Goal: Transaction & Acquisition: Purchase product/service

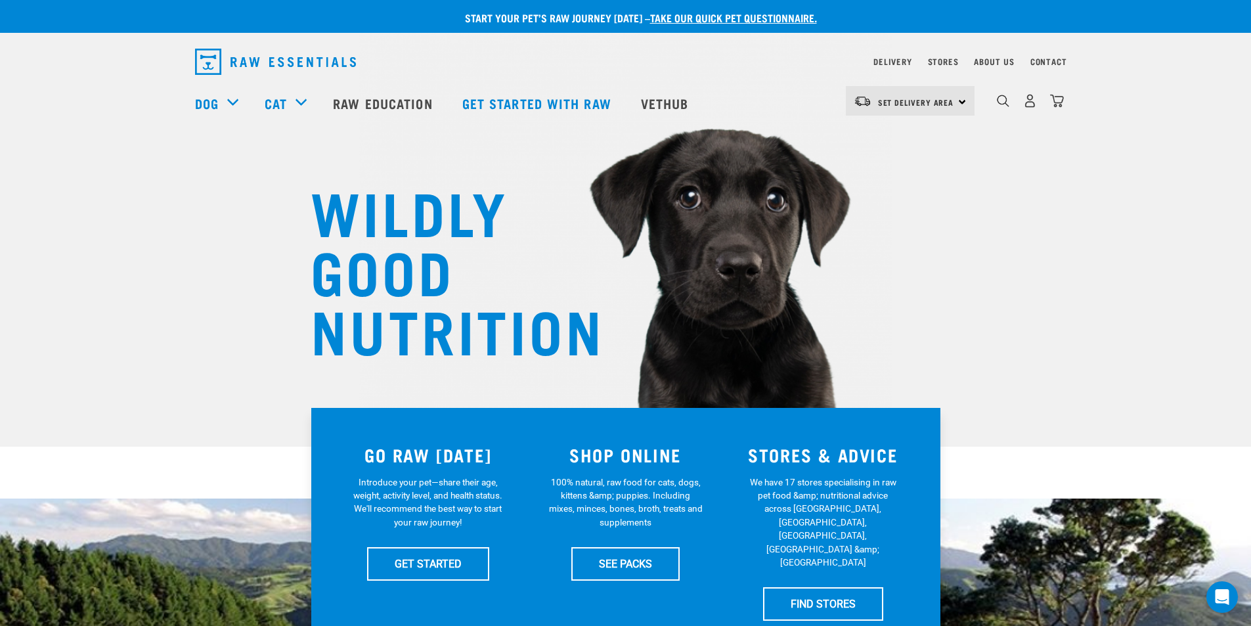
click at [964, 100] on div "Set Delivery Area North Island South Island" at bounding box center [910, 101] width 129 height 30
click at [904, 170] on link "[GEOGRAPHIC_DATA]" at bounding box center [909, 166] width 126 height 29
click at [1029, 108] on img "dropdown navigation" at bounding box center [1030, 101] width 14 height 14
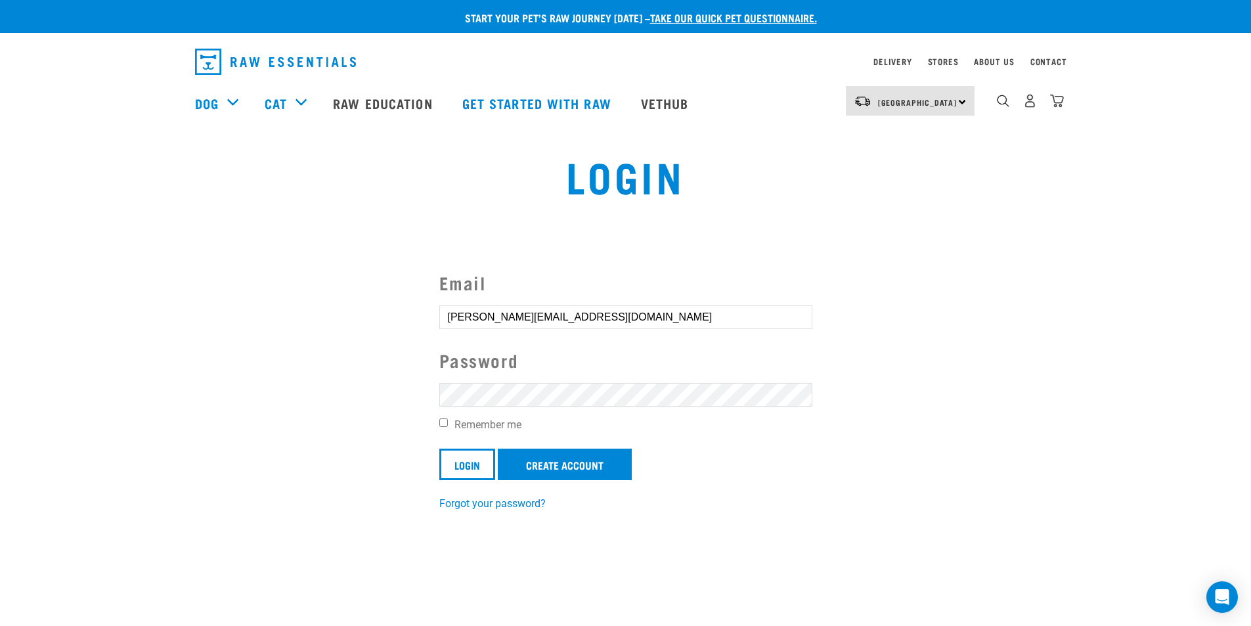
drag, startPoint x: 645, startPoint y: 317, endPoint x: 79, endPoint y: 316, distance: 566.2
click at [79, 316] on section "Email [PERSON_NAME][EMAIL_ADDRESS][DOMAIN_NAME] Password Remember me Login Crea…" at bounding box center [625, 382] width 1251 height 292
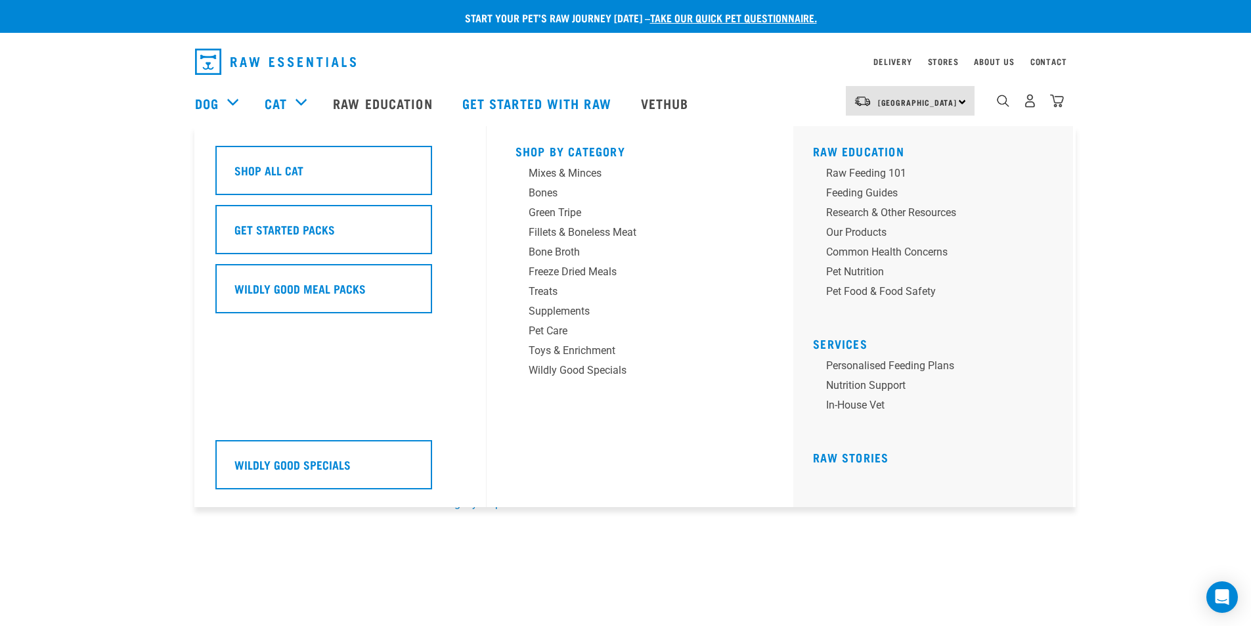
type input "[EMAIL_ADDRESS][DOMAIN_NAME]"
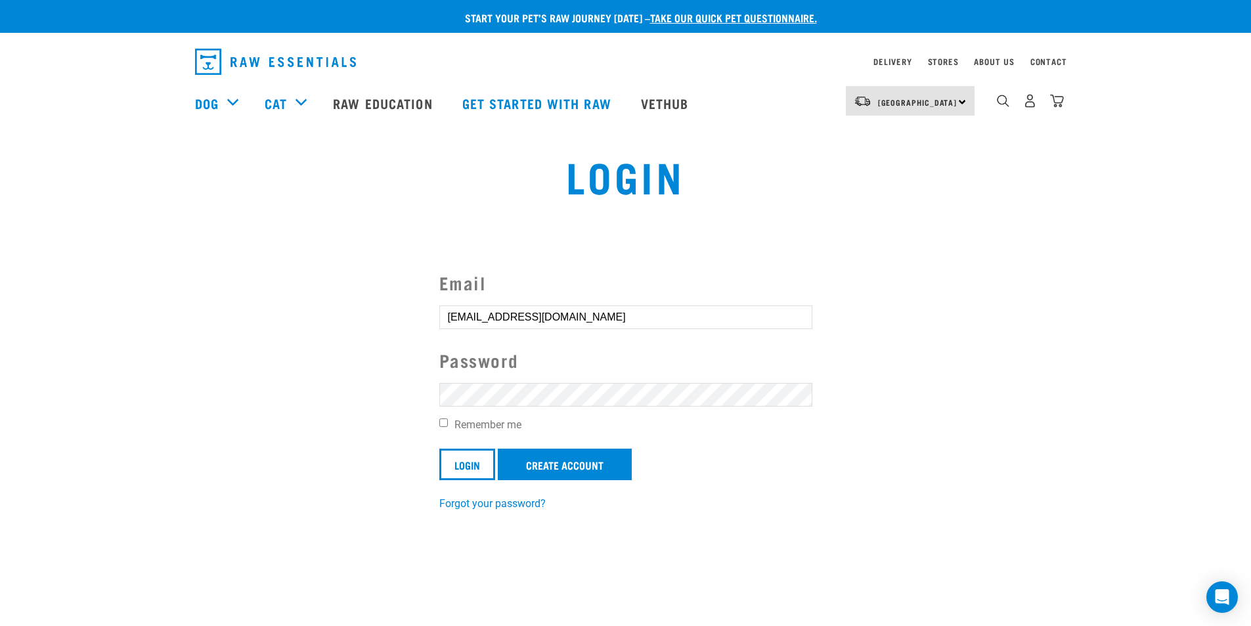
click at [441, 424] on input "Remember me" at bounding box center [443, 422] width 9 height 9
checkbox input "true"
click at [471, 462] on input "Login" at bounding box center [467, 465] width 56 height 32
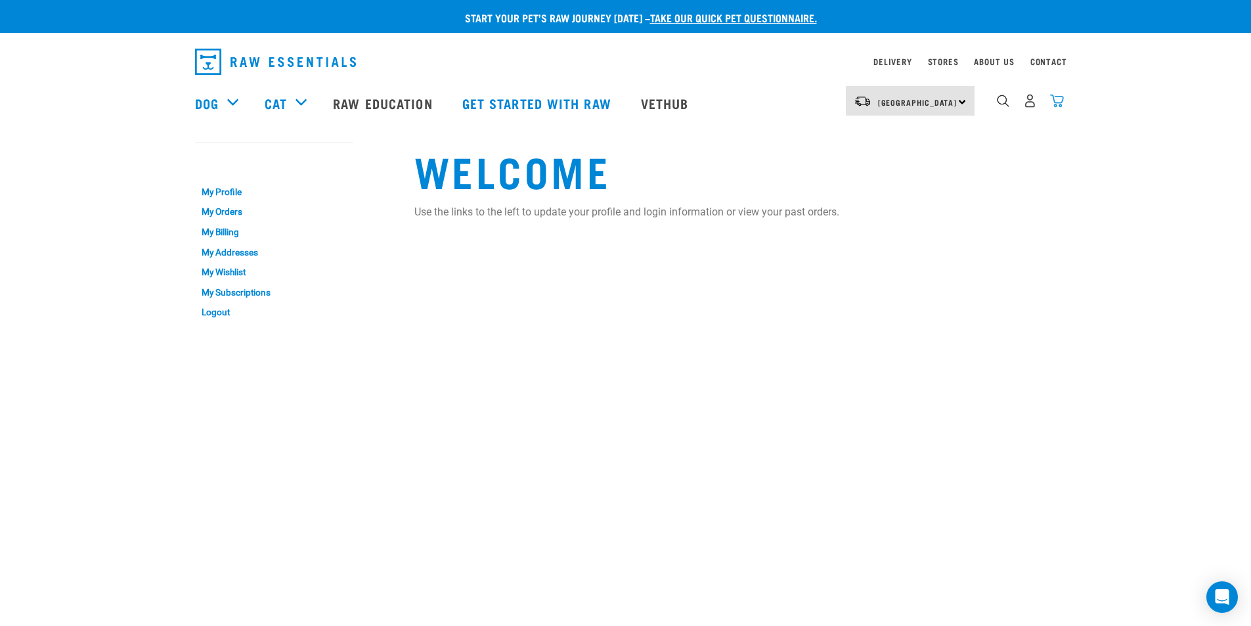
click at [1061, 104] on img "dropdown navigation" at bounding box center [1057, 101] width 14 height 14
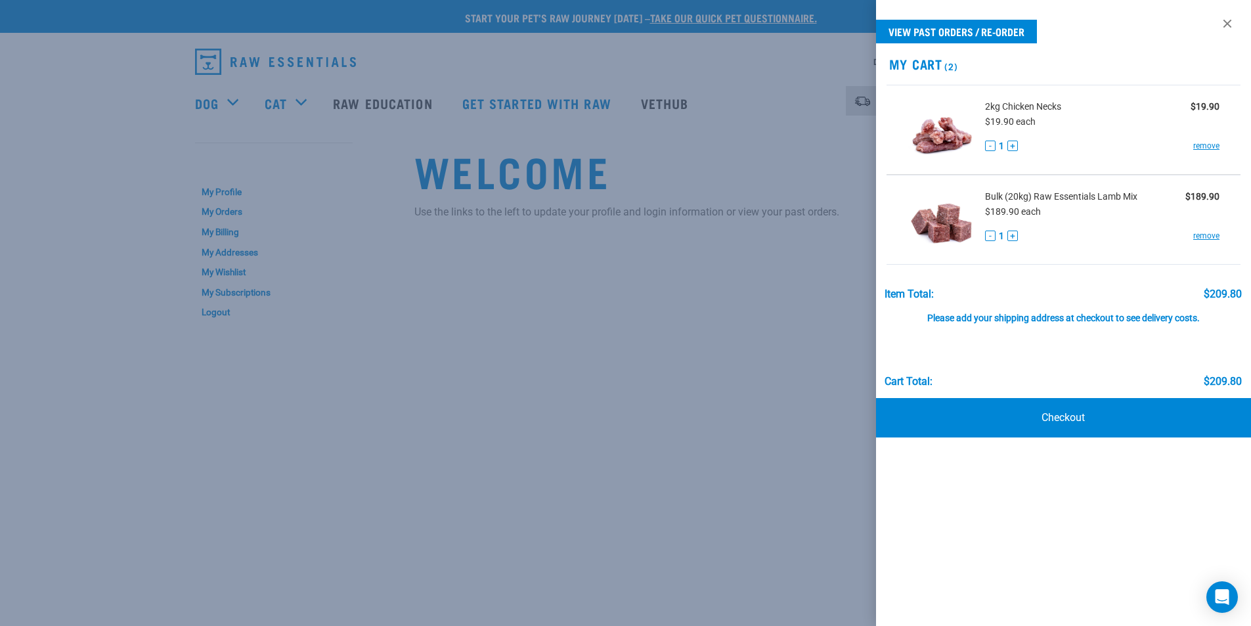
click at [1010, 196] on span "Bulk (20kg) Raw Essentials Lamb Mix" at bounding box center [1061, 197] width 152 height 14
click at [956, 217] on img at bounding box center [942, 220] width 68 height 68
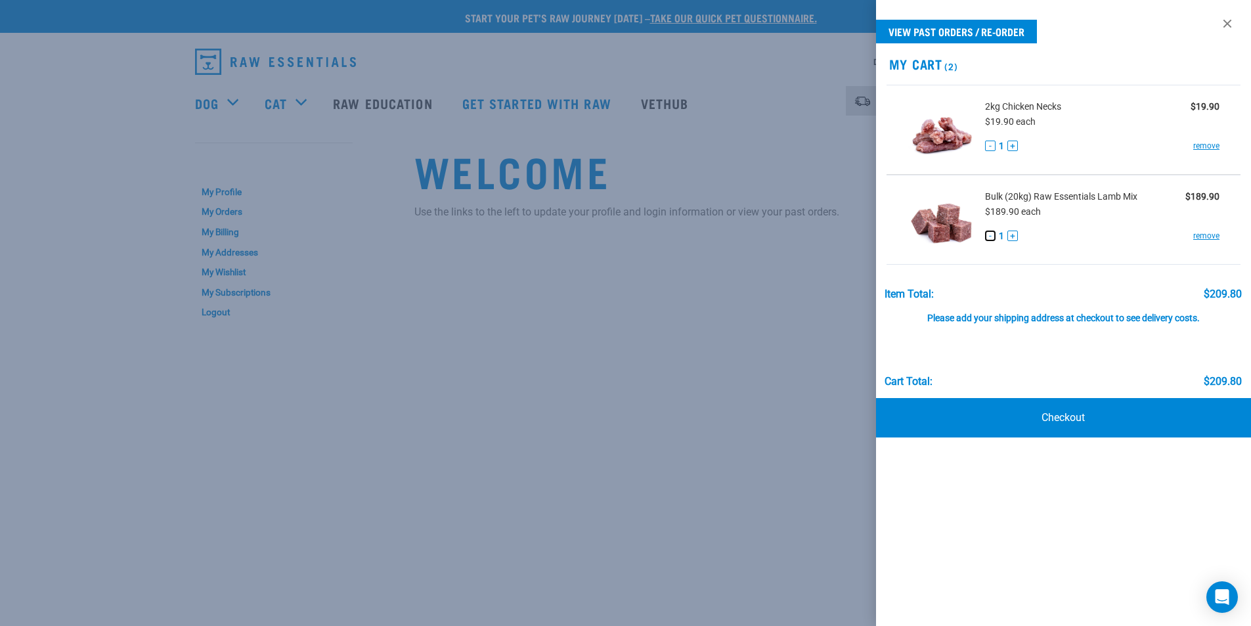
click at [987, 234] on button "-" at bounding box center [990, 236] width 11 height 11
click at [1209, 236] on link "remove" at bounding box center [1206, 236] width 26 height 12
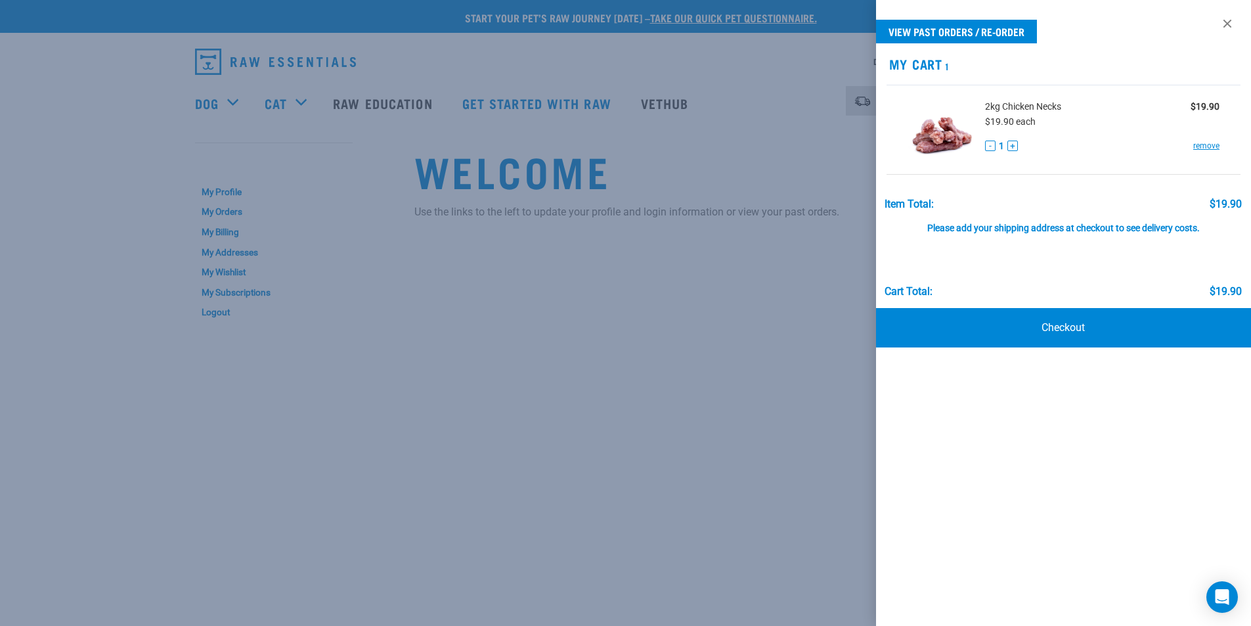
click at [564, 257] on div at bounding box center [625, 313] width 1251 height 626
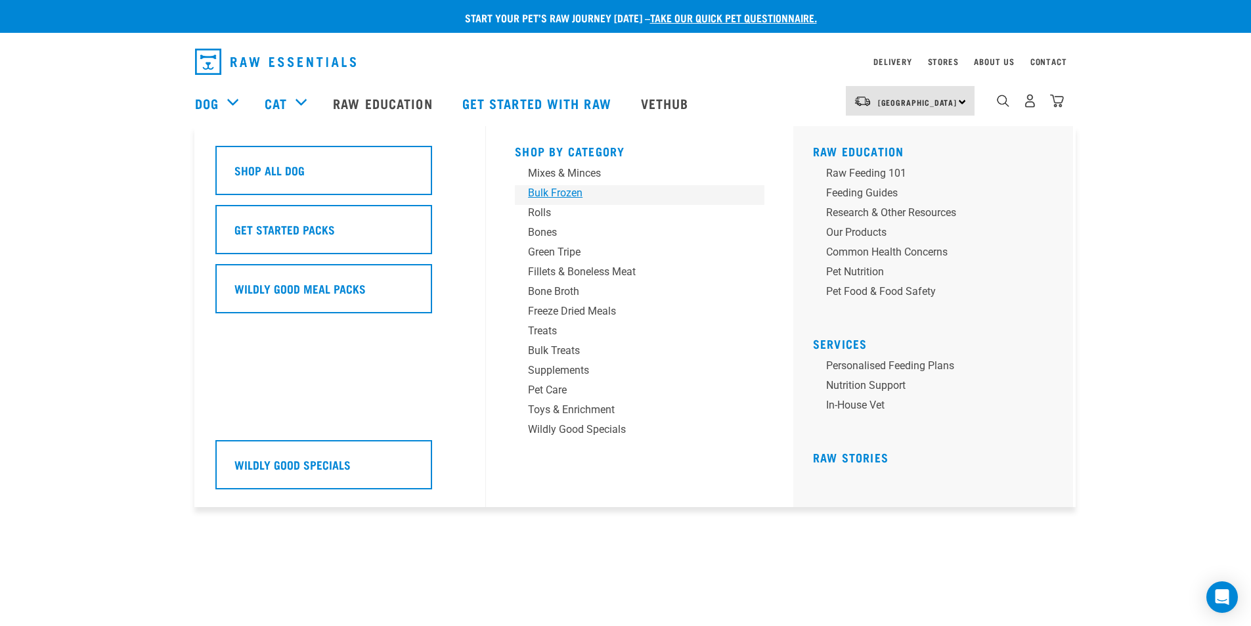
click at [565, 190] on div "Bulk Frozen" at bounding box center [630, 193] width 205 height 16
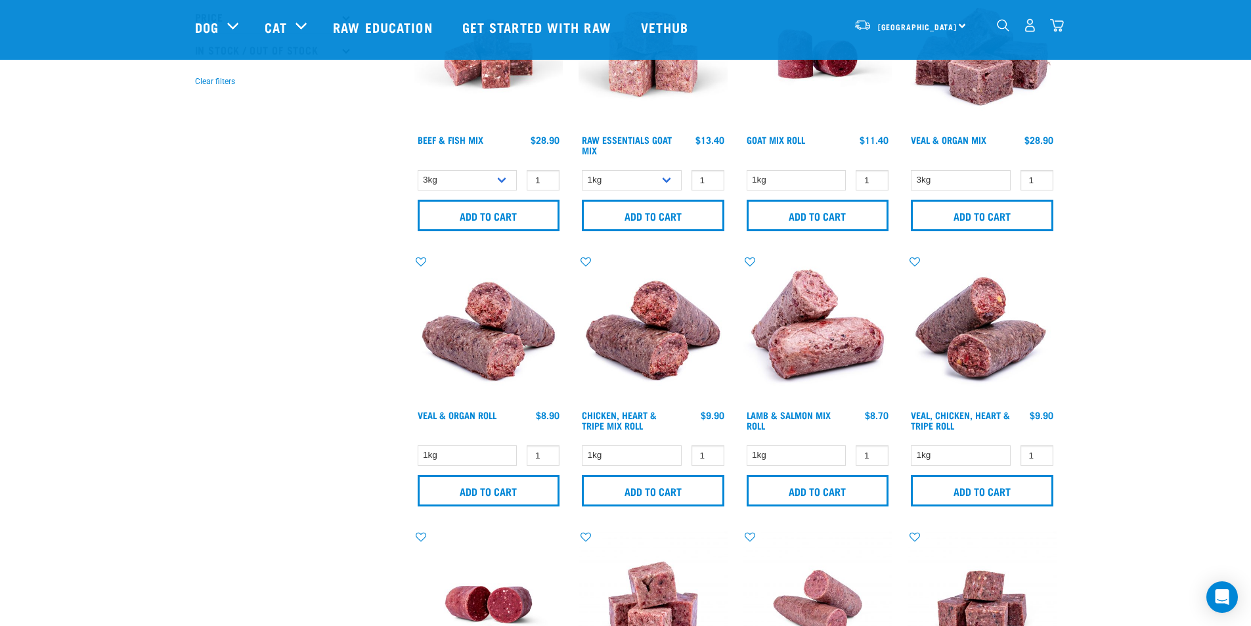
scroll to position [263, 0]
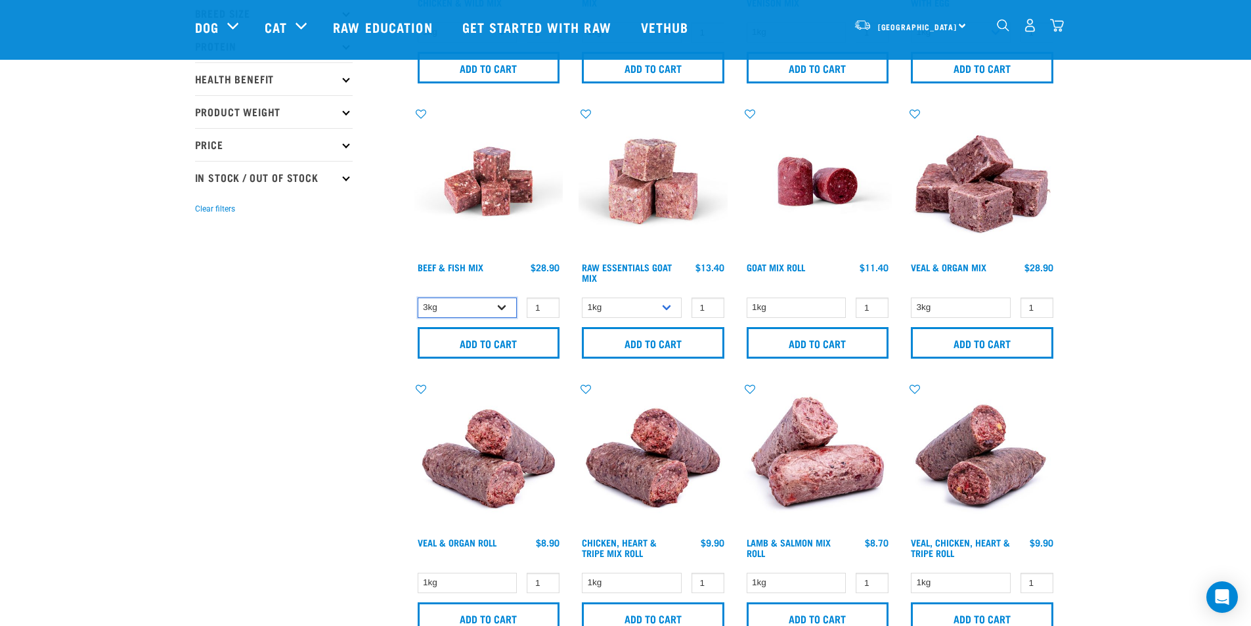
click at [506, 305] on select "3kg Bulk (10kg)" at bounding box center [468, 308] width 100 height 20
select select "435759"
click at [418, 298] on select "3kg Bulk (10kg)" at bounding box center [468, 308] width 100 height 20
type input "2"
click at [545, 303] on input "2" at bounding box center [543, 308] width 33 height 20
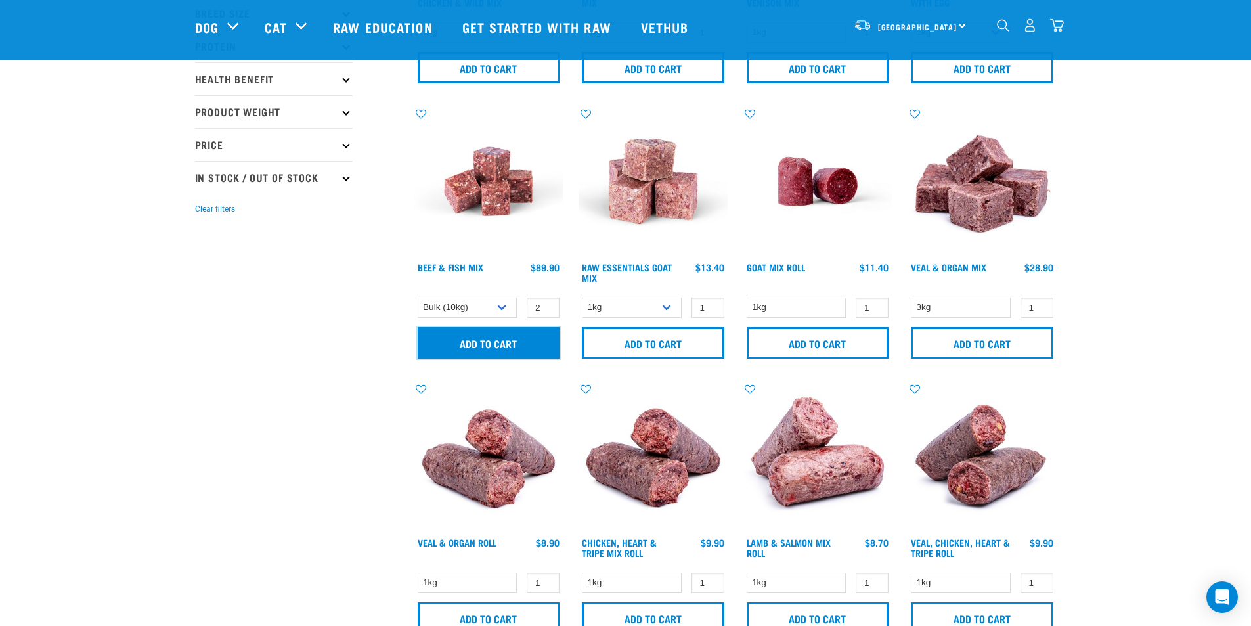
click at [528, 336] on input "Add to cart" at bounding box center [489, 343] width 143 height 32
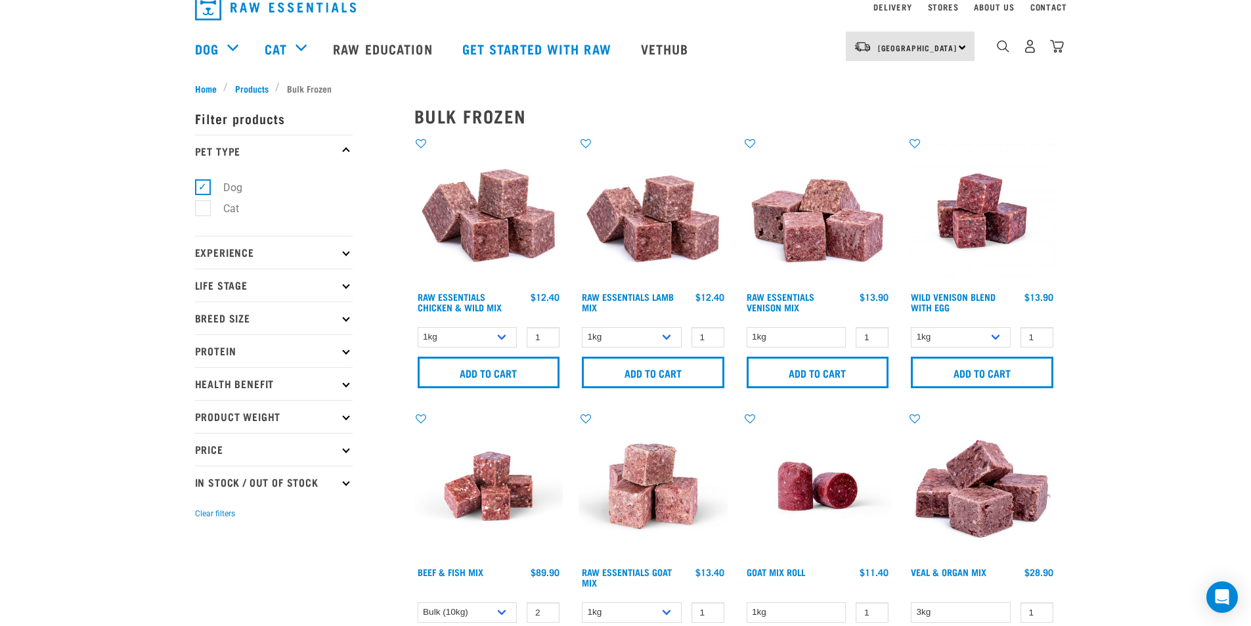
scroll to position [0, 0]
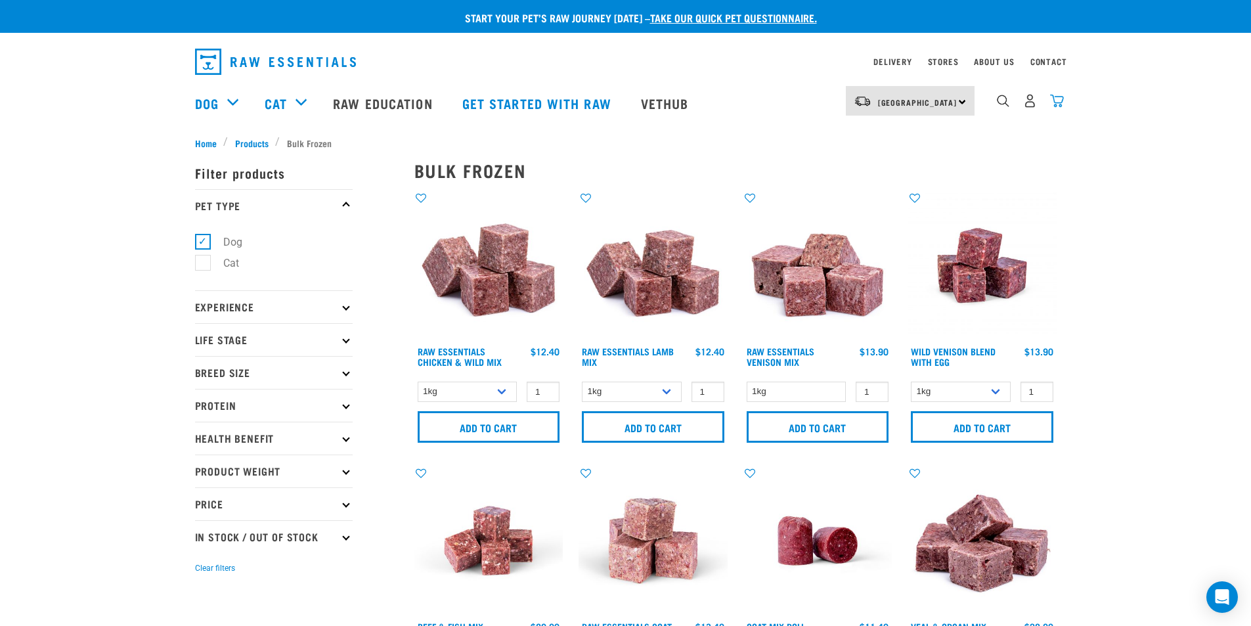
click at [1058, 103] on img "dropdown navigation" at bounding box center [1057, 101] width 14 height 14
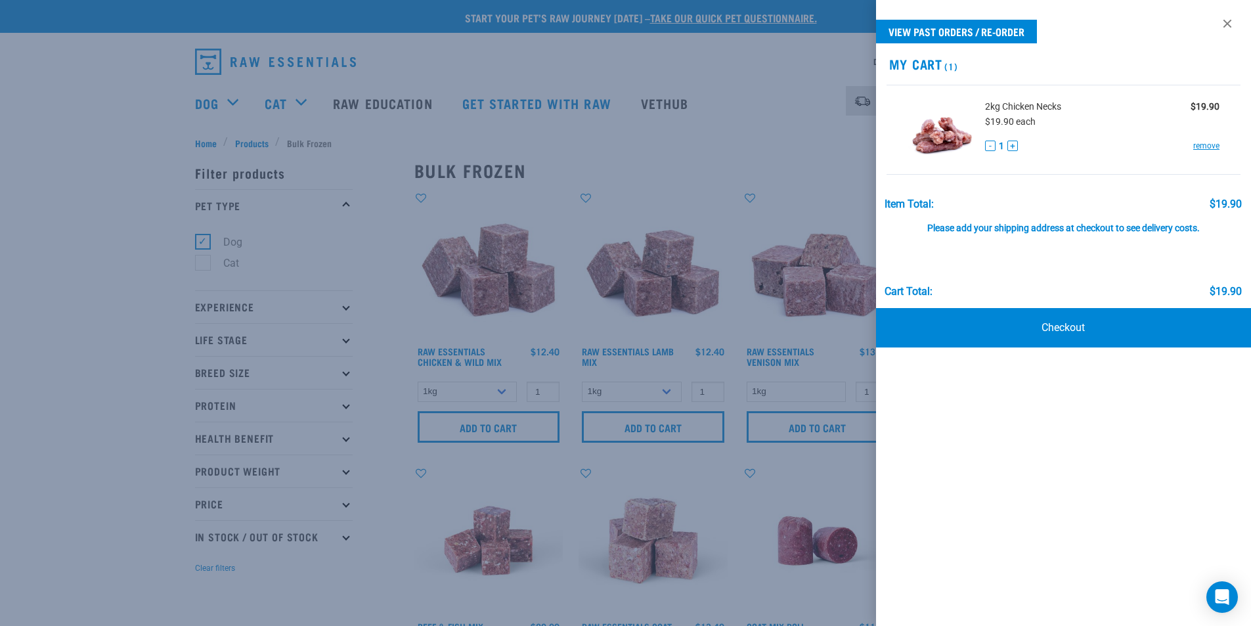
click at [134, 476] on div at bounding box center [625, 313] width 1251 height 626
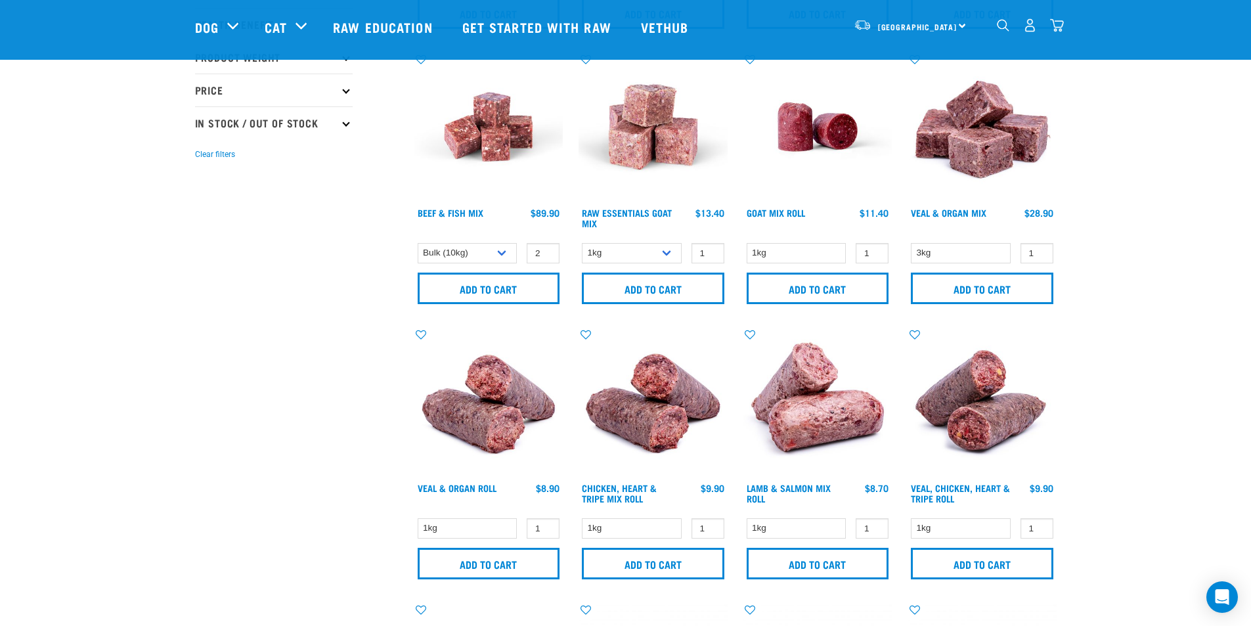
scroll to position [328, 0]
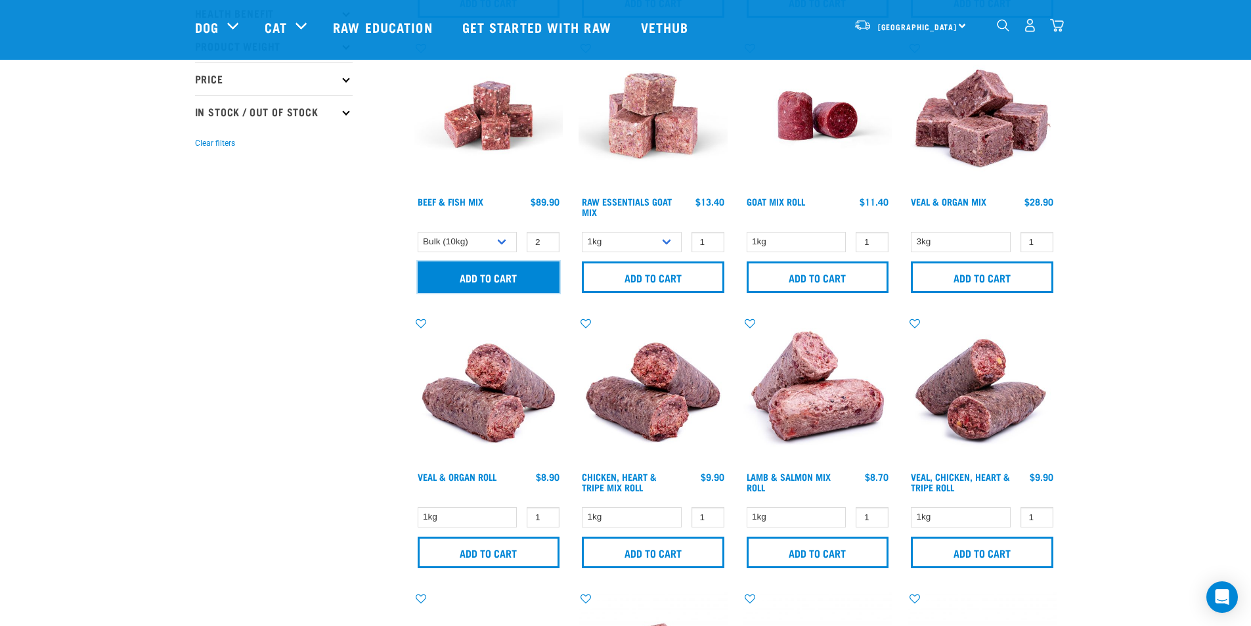
click at [501, 273] on input "Add to cart" at bounding box center [489, 277] width 143 height 32
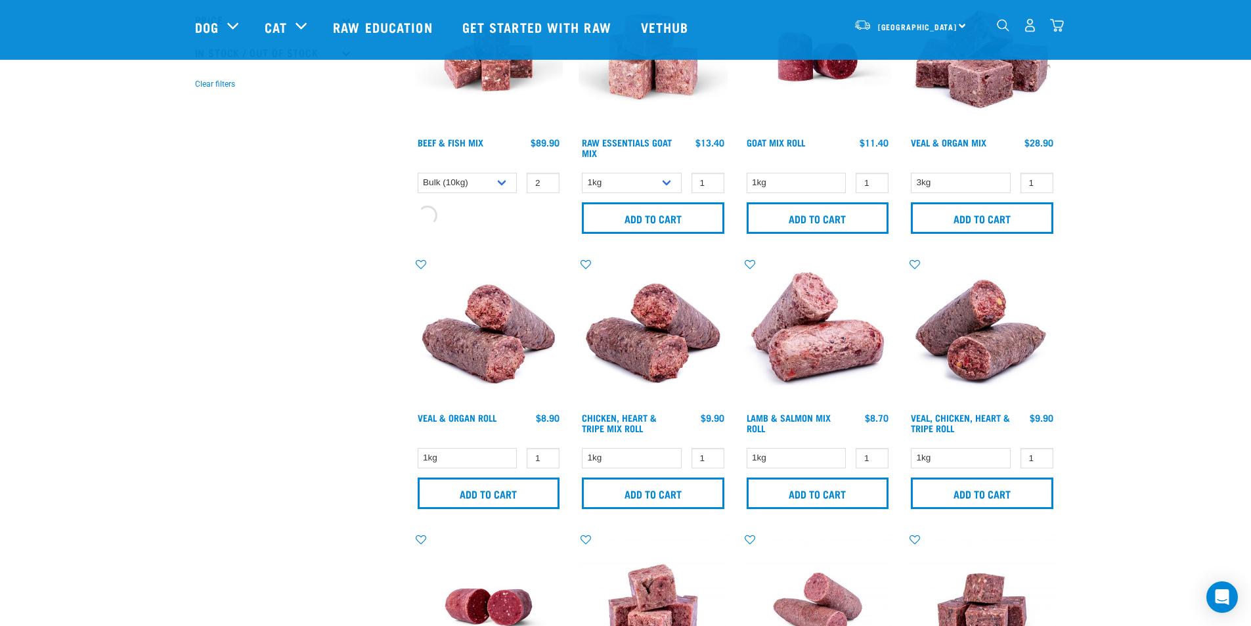
scroll to position [394, 0]
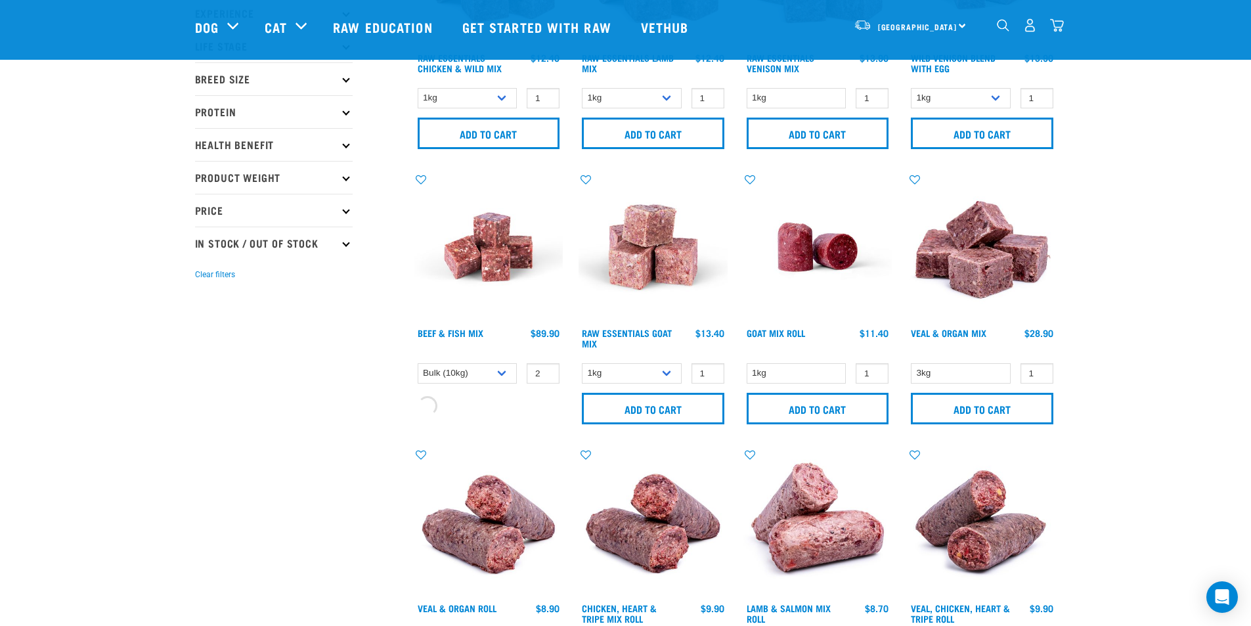
scroll to position [460, 0]
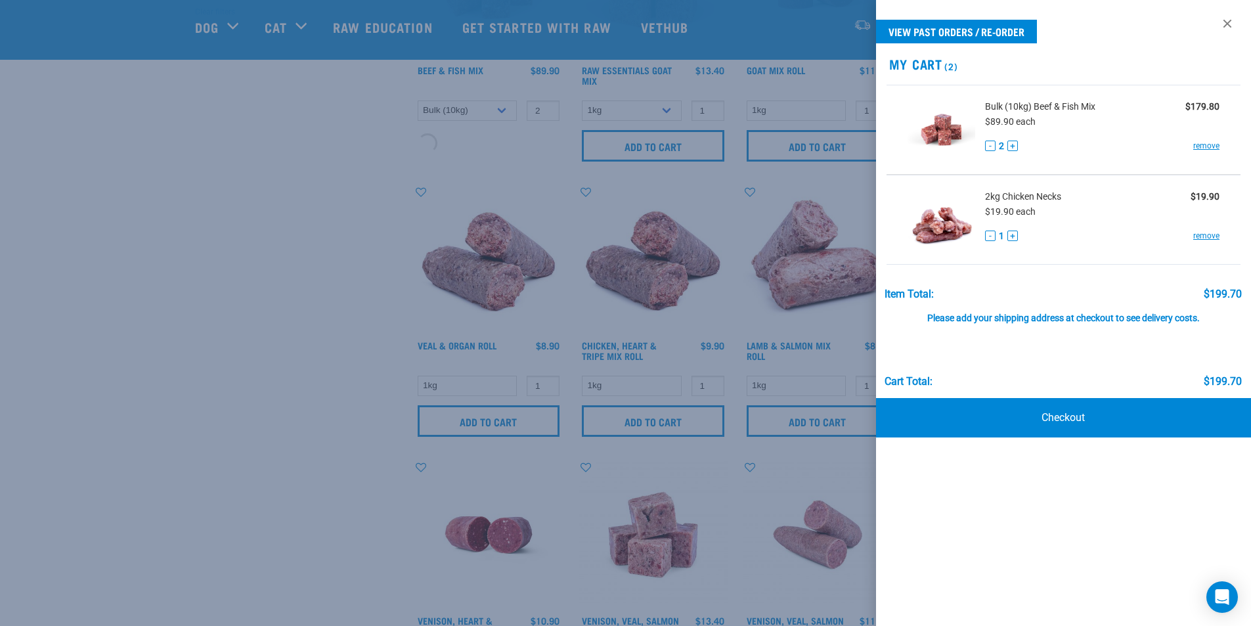
click at [220, 196] on div at bounding box center [625, 313] width 1251 height 626
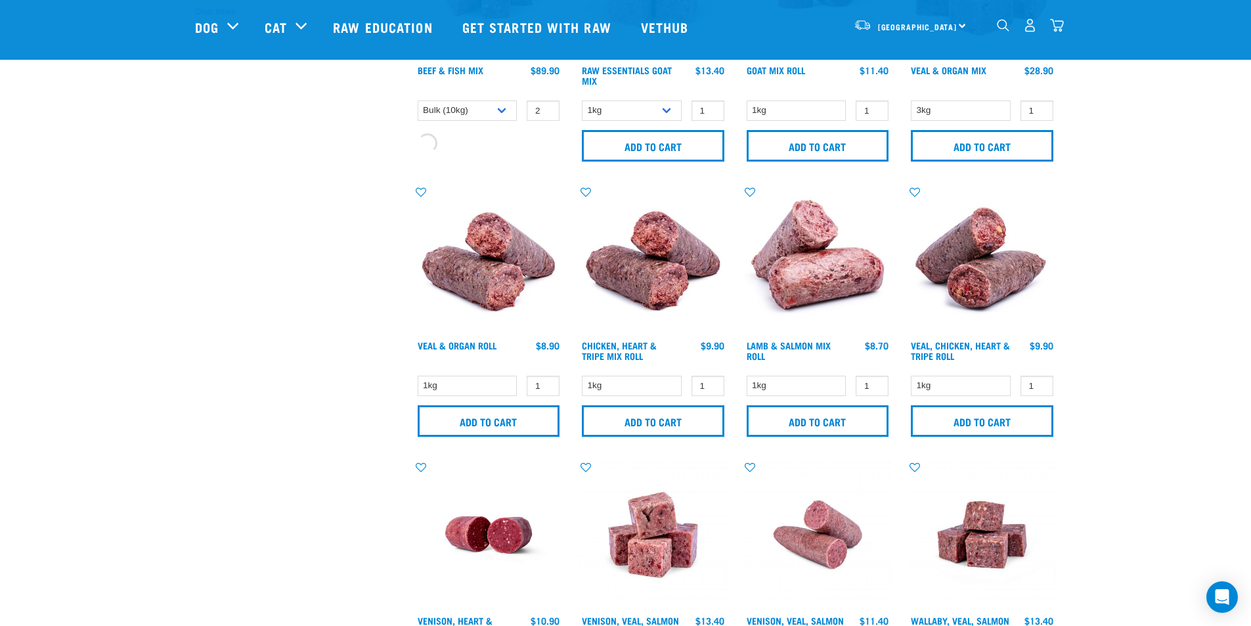
click at [1054, 26] on link "dropdown navigation" at bounding box center [1057, 29] width 14 height 7
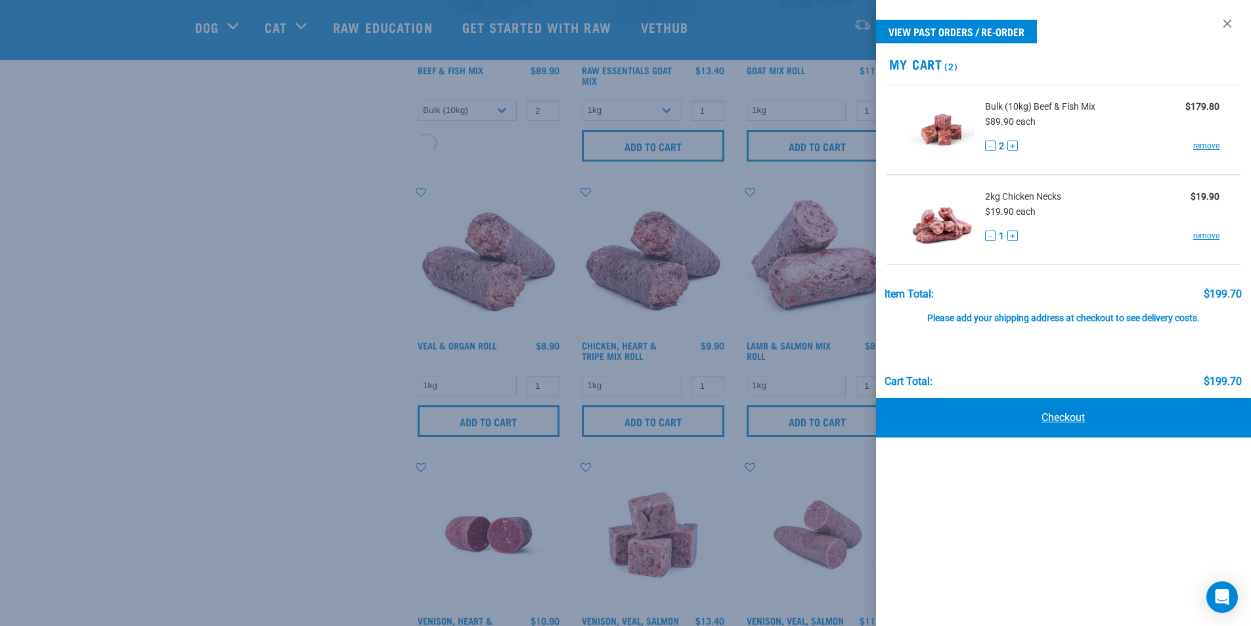
click at [1067, 419] on link "Checkout" at bounding box center [1064, 417] width 376 height 39
click at [1063, 416] on link "Checkout" at bounding box center [1064, 417] width 376 height 39
click at [987, 146] on button "-" at bounding box center [990, 146] width 11 height 11
click at [1054, 413] on link "Checkout" at bounding box center [1064, 417] width 376 height 39
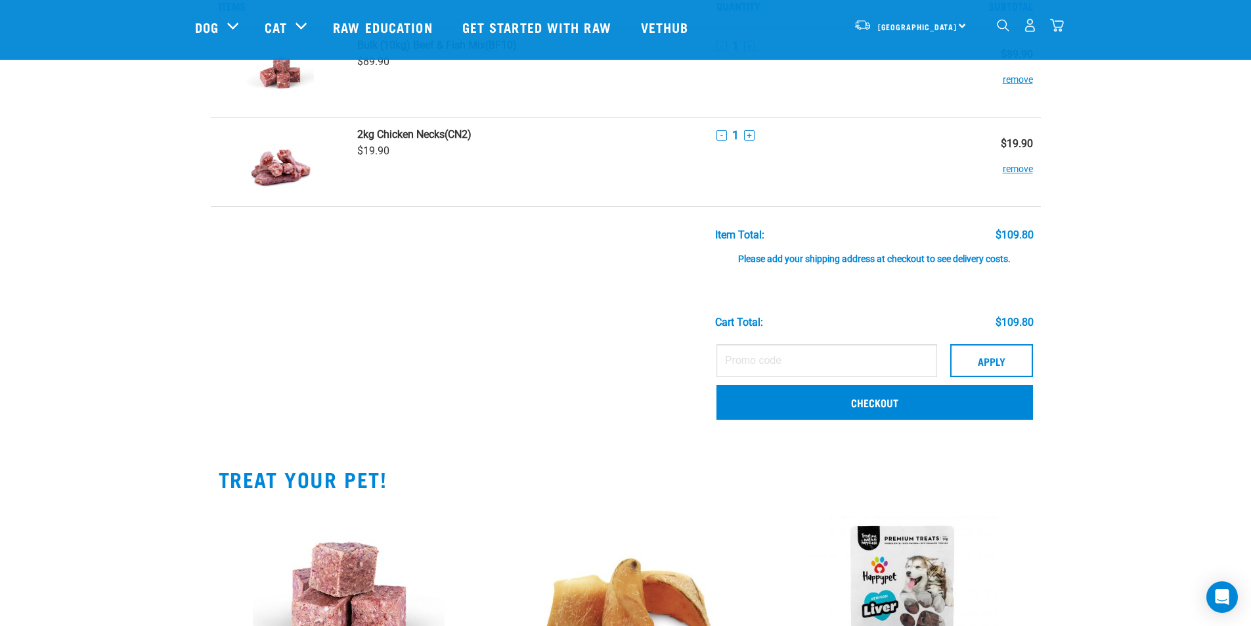
scroll to position [197, 0]
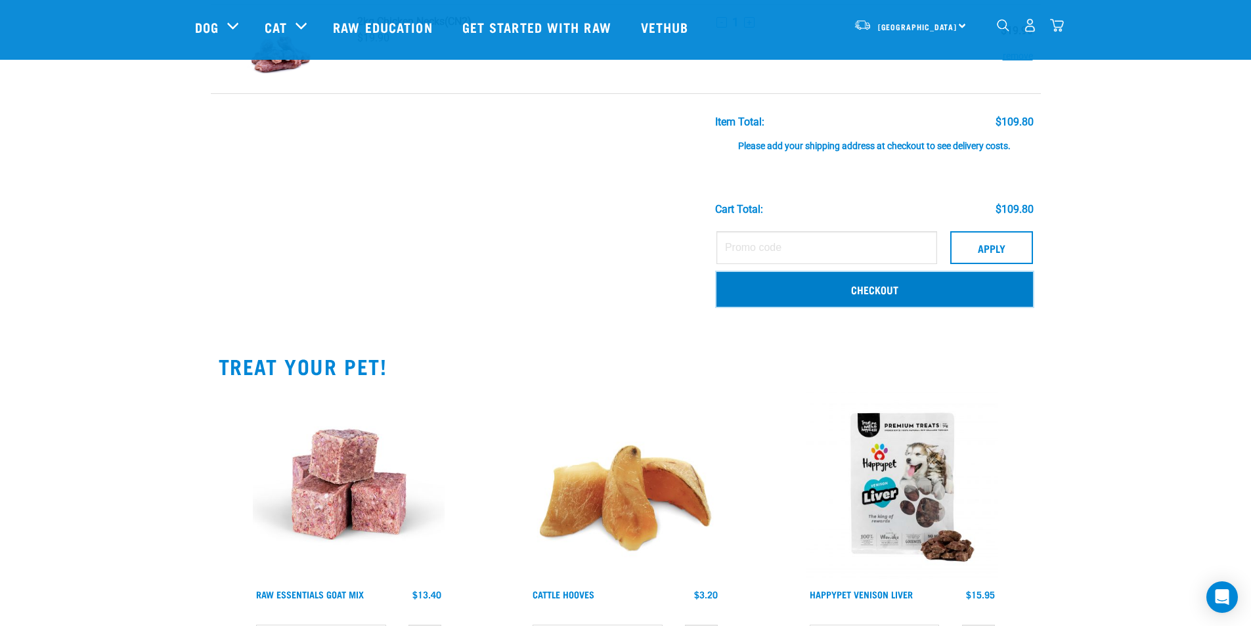
click at [903, 292] on link "Checkout" at bounding box center [875, 289] width 317 height 34
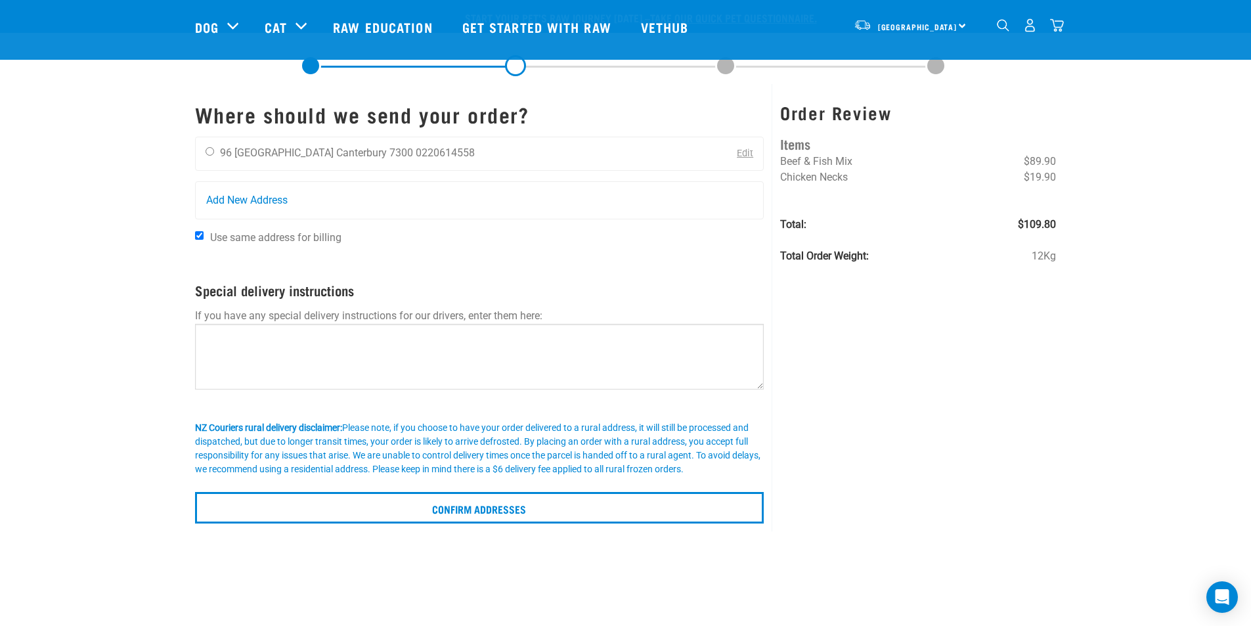
scroll to position [66, 0]
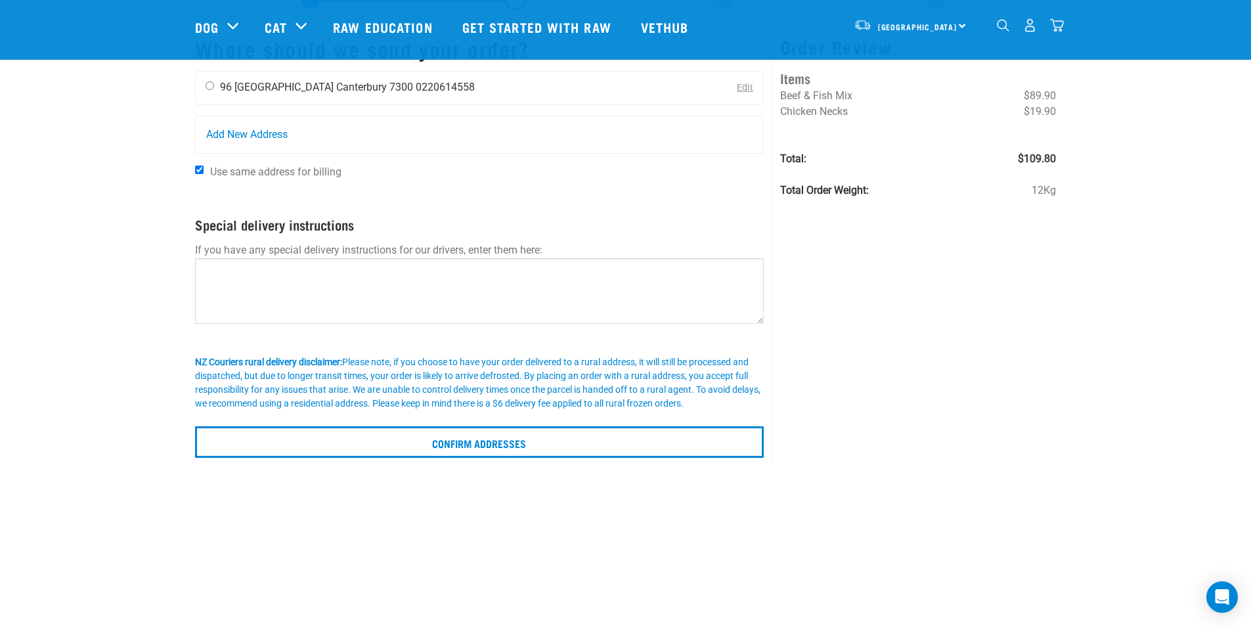
click at [208, 87] on input "radio" at bounding box center [210, 85] width 9 height 9
radio input "true"
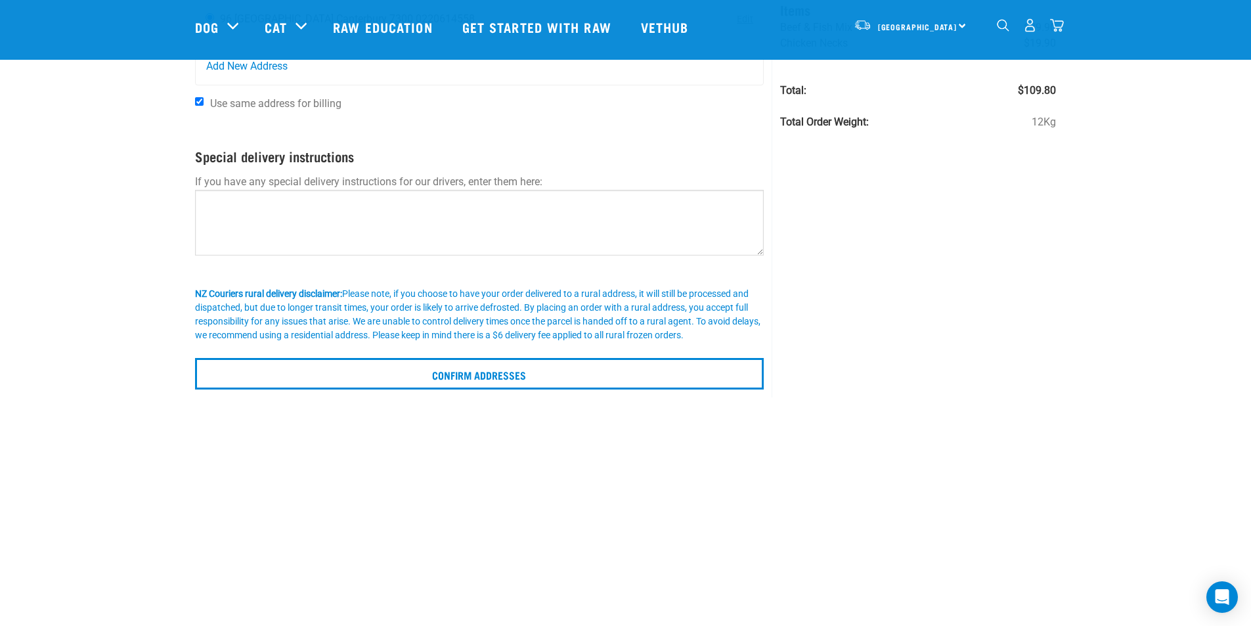
scroll to position [328, 0]
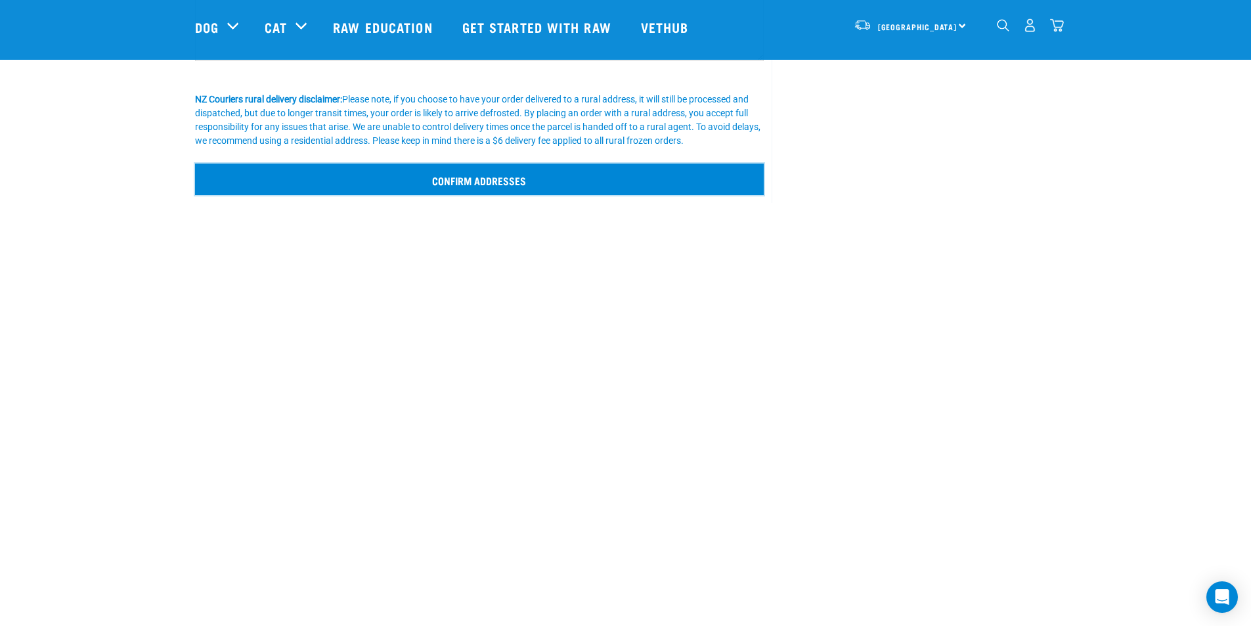
click at [518, 185] on input "Confirm addresses" at bounding box center [479, 180] width 569 height 32
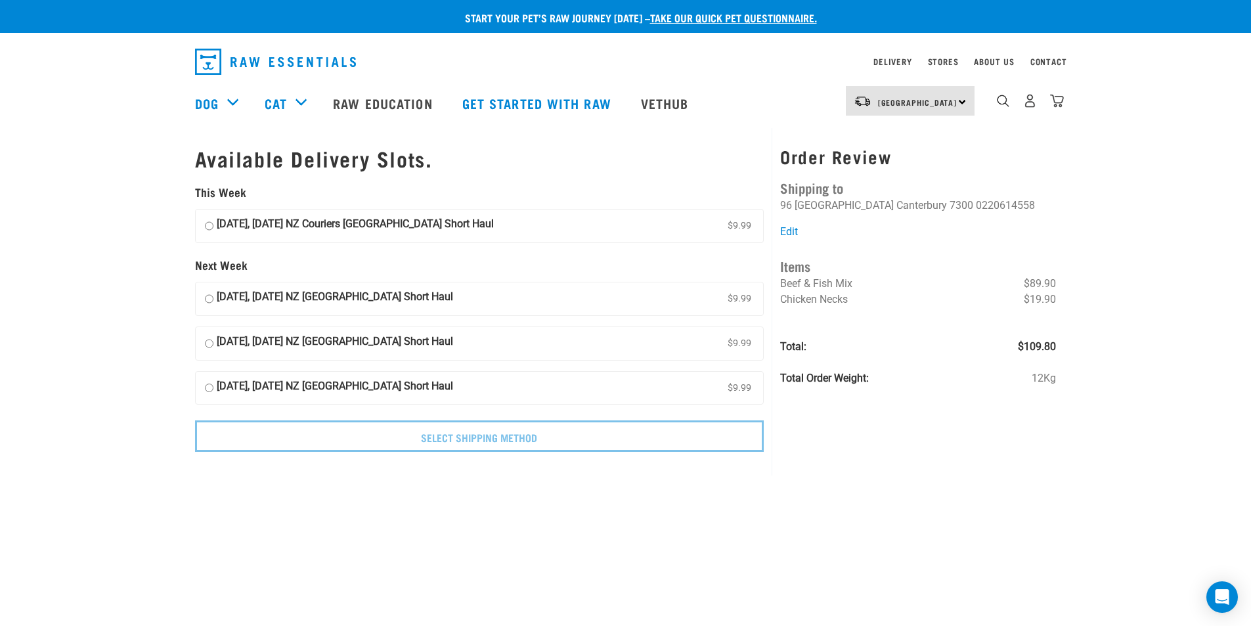
click at [206, 223] on input "[DATE], [DATE] NZ Couriers [GEOGRAPHIC_DATA] Short Haul $9.99" at bounding box center [209, 226] width 9 height 20
radio input "true"
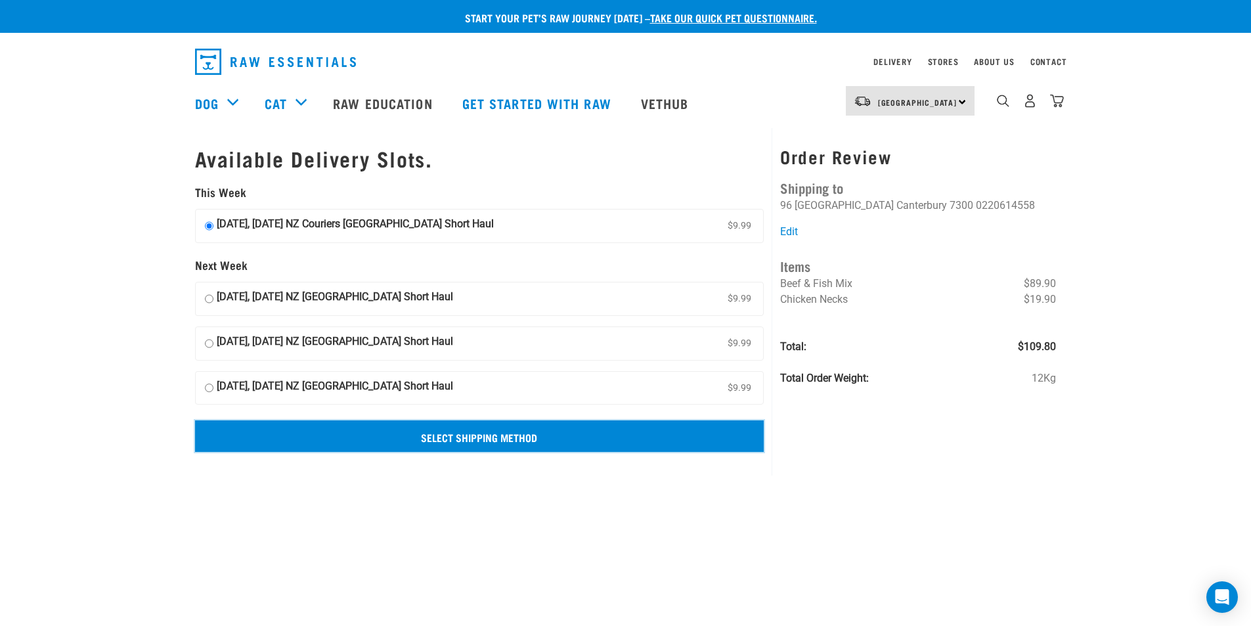
click at [507, 434] on input "Select Shipping Method" at bounding box center [479, 436] width 569 height 32
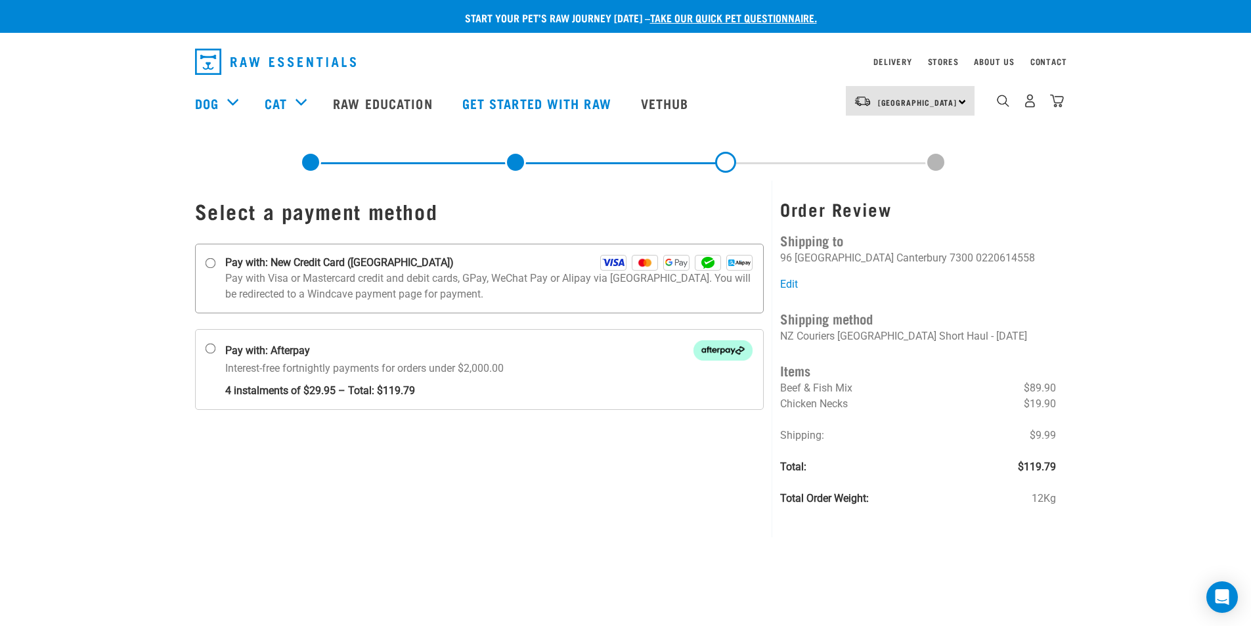
click at [208, 264] on input "Pay with: New Credit Card (Windcave)" at bounding box center [210, 263] width 11 height 11
radio input "true"
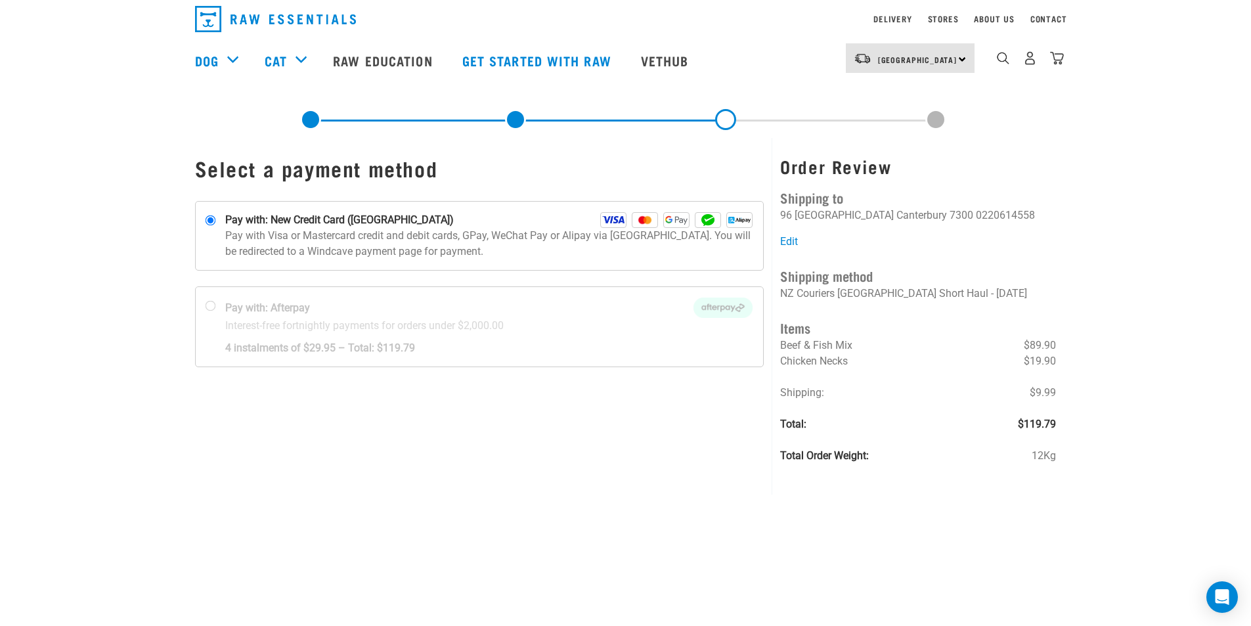
scroll to position [66, 0]
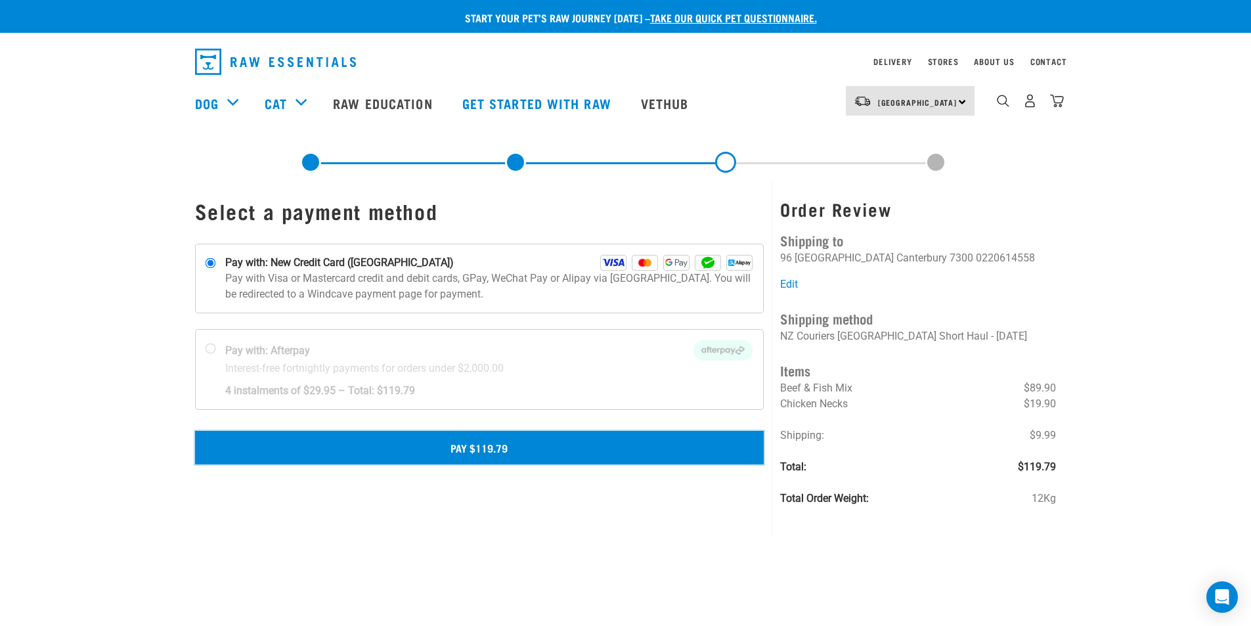
click at [507, 445] on button "Pay $119.79" at bounding box center [479, 447] width 569 height 33
